Goal: Transaction & Acquisition: Purchase product/service

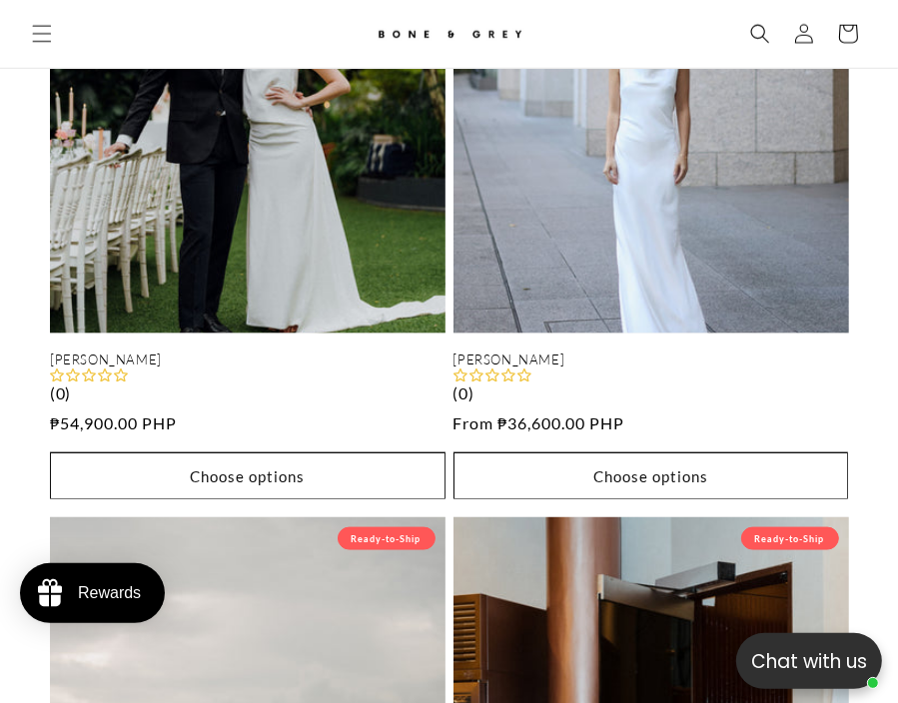
scroll to position [1348, 0]
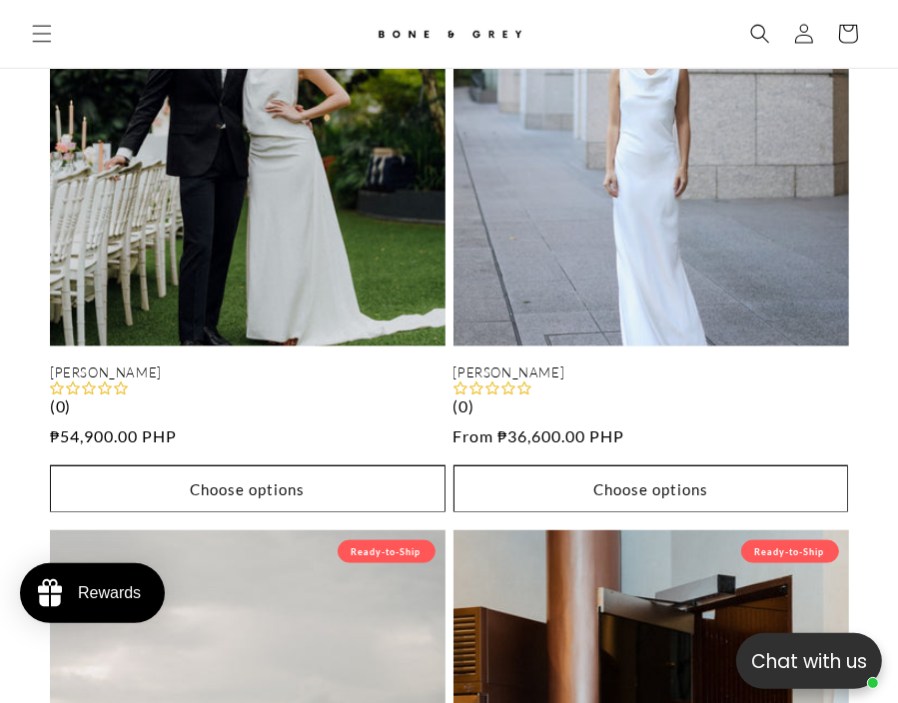
click at [577, 365] on link "[PERSON_NAME]" at bounding box center [652, 373] width 396 height 17
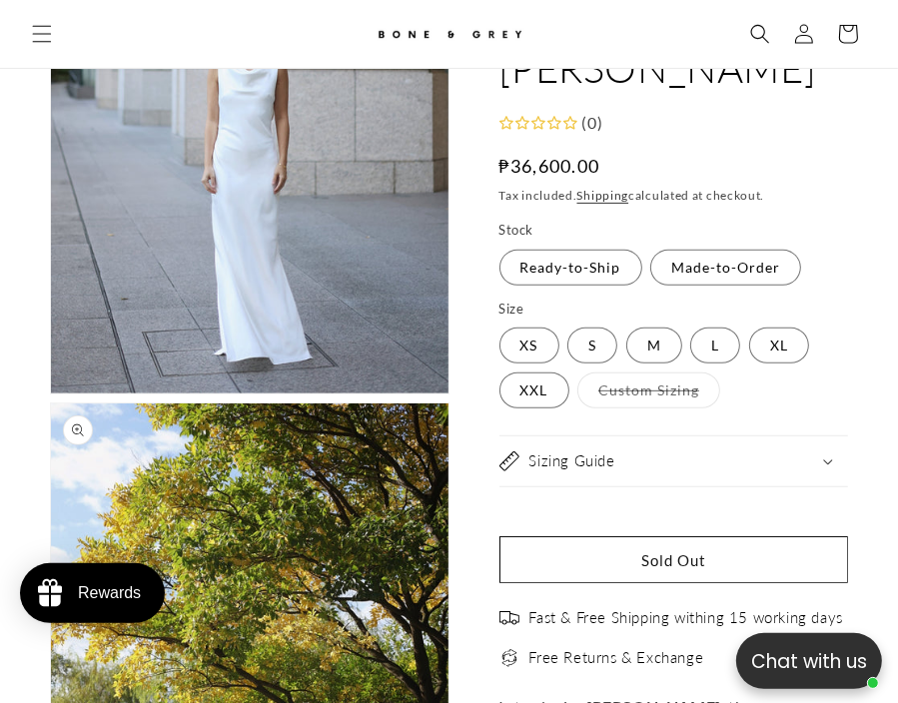
scroll to position [417, 0]
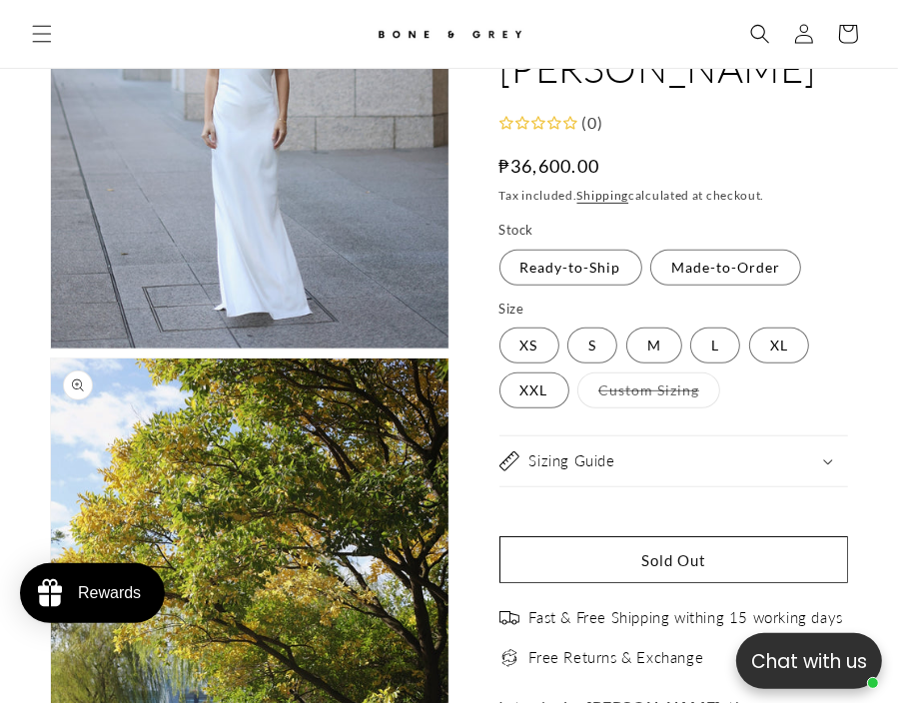
drag, startPoint x: 614, startPoint y: 421, endPoint x: 589, endPoint y: 409, distance: 27.7
drag, startPoint x: 594, startPoint y: 315, endPoint x: 595, endPoint y: 327, distance: 12.0
click at [595, 327] on fieldset "Size XS Variant sold out or unavailable S Variant sold out or unavailable M Var…" at bounding box center [675, 356] width 350 height 112
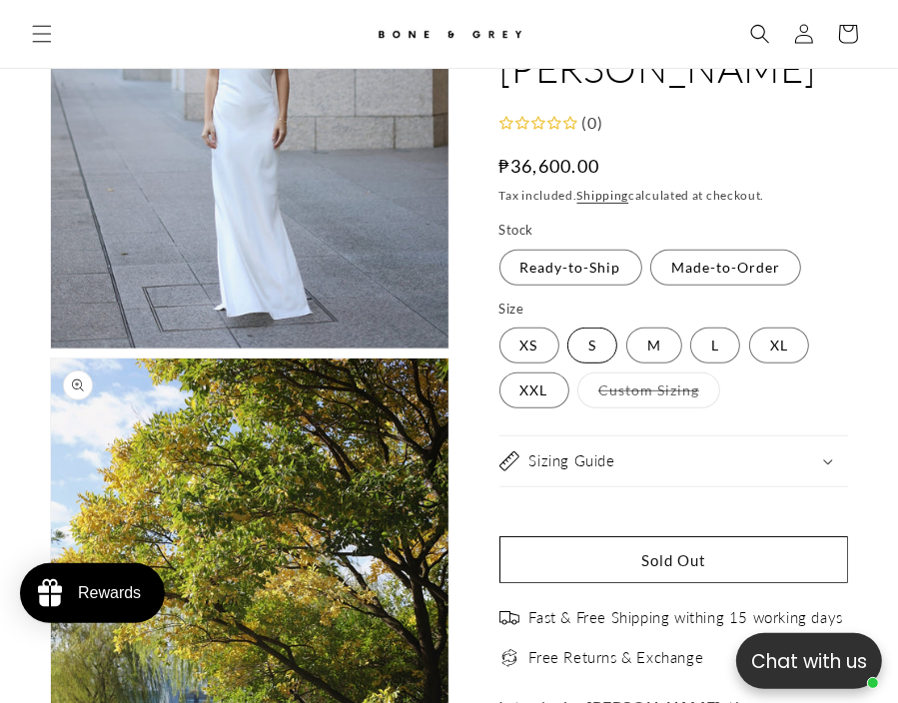
click at [596, 353] on label "S Variant sold out or unavailable" at bounding box center [592, 346] width 50 height 36
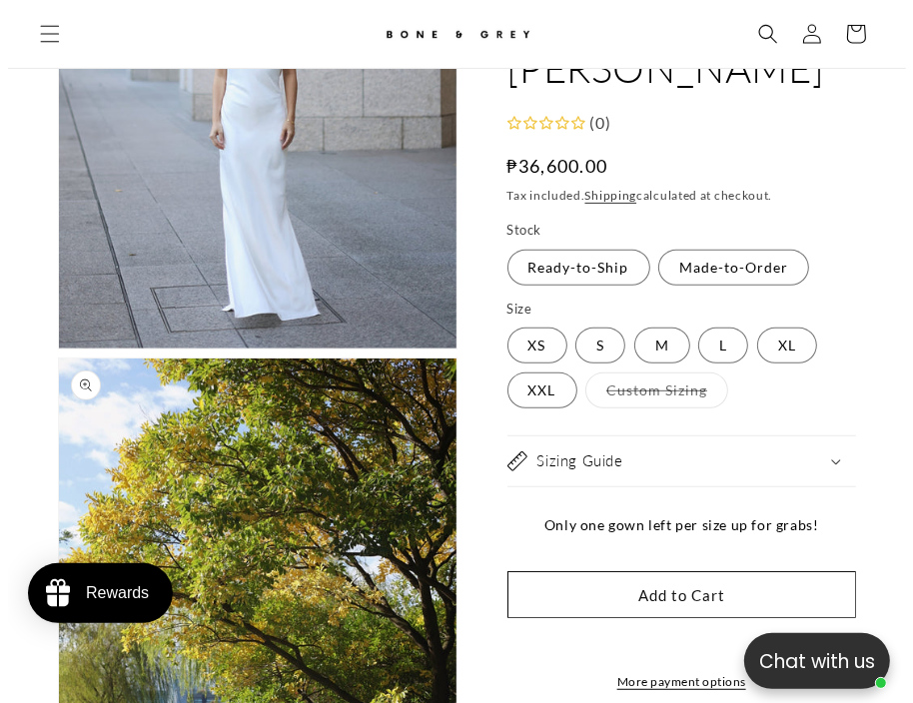
scroll to position [0, 1568]
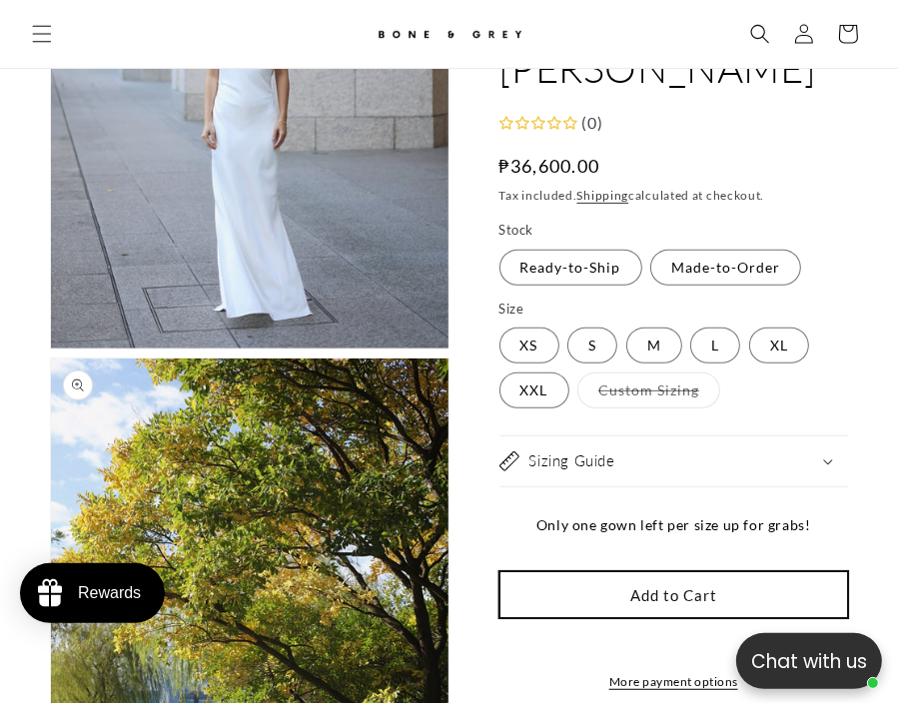
click at [655, 599] on button "Add to Cart" at bounding box center [675, 594] width 350 height 47
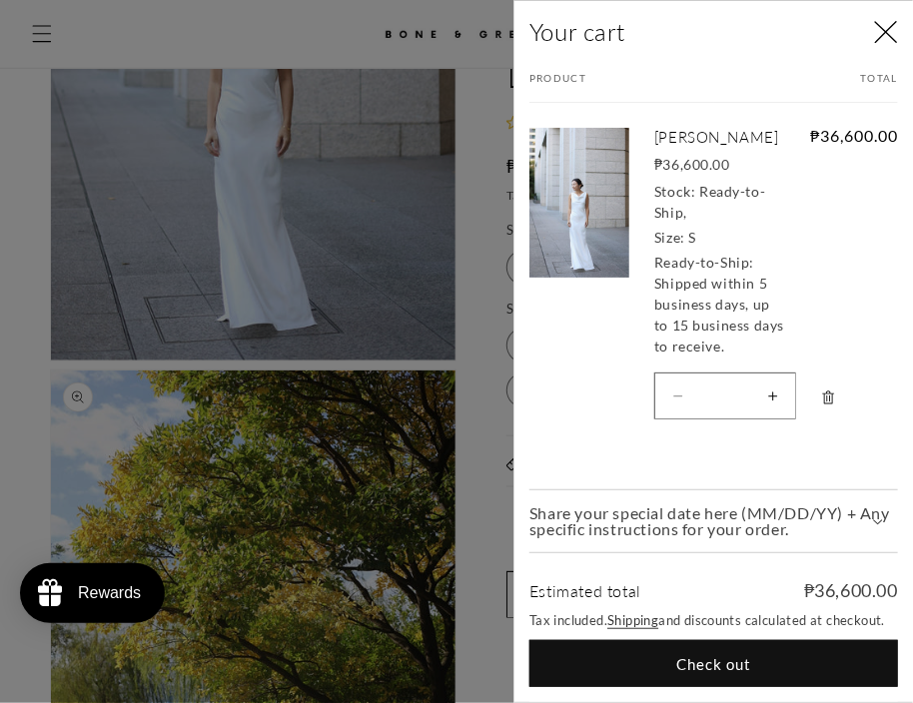
scroll to position [0, 1598]
click at [727, 78] on th "Total" at bounding box center [806, 87] width 185 height 31
